Goal: Check status

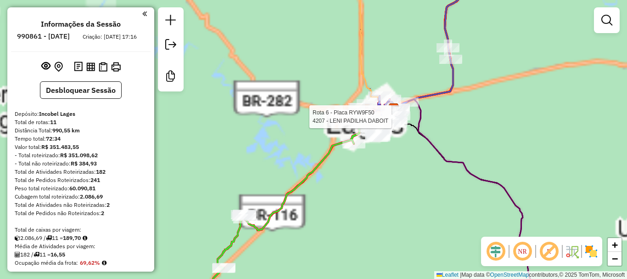
scroll to position [617, 0]
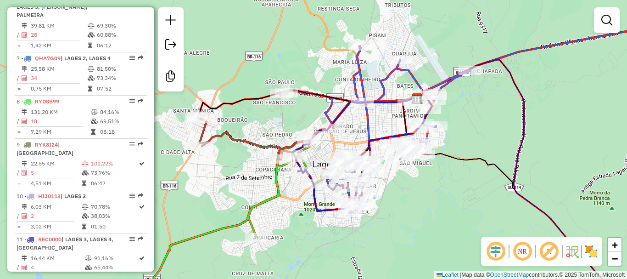
drag, startPoint x: 403, startPoint y: 168, endPoint x: 396, endPoint y: 173, distance: 8.7
click at [396, 173] on div "Rota 6 - Placa RYW9F50 5279 - [PERSON_NAME] DE J Janela de atendimento Grade de…" at bounding box center [313, 139] width 627 height 279
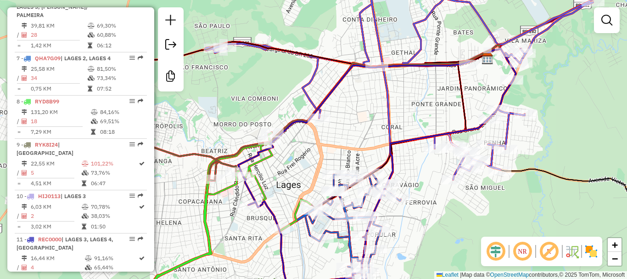
drag, startPoint x: 359, startPoint y: 158, endPoint x: 380, endPoint y: 116, distance: 47.2
click at [379, 117] on div "Janela de atendimento Grade de atendimento Capacidade Transportadoras Veículos …" at bounding box center [313, 139] width 627 height 279
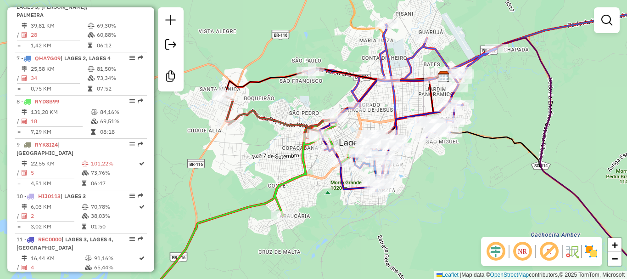
drag, startPoint x: 426, startPoint y: 160, endPoint x: 412, endPoint y: 169, distance: 16.5
click at [412, 169] on div "Janela de atendimento Grade de atendimento Capacidade Transportadoras Veículos …" at bounding box center [313, 139] width 627 height 279
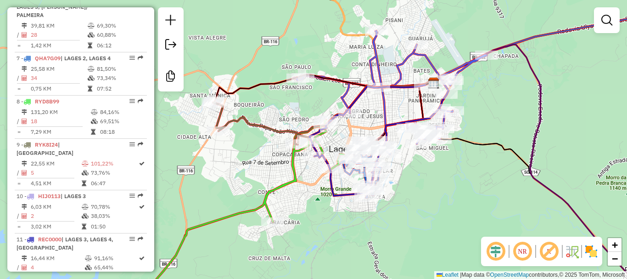
click at [488, 188] on div "Janela de atendimento Grade de atendimento Capacidade Transportadoras Veículos …" at bounding box center [313, 139] width 627 height 279
click at [488, 181] on div "Janela de atendimento Grade de atendimento Capacidade Transportadoras Veículos …" at bounding box center [313, 139] width 627 height 279
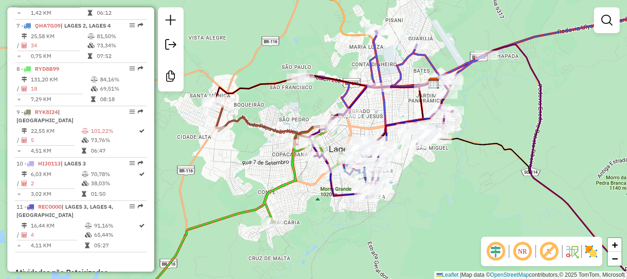
scroll to position [663, 0]
